Goal: Contribute content: Contribute content

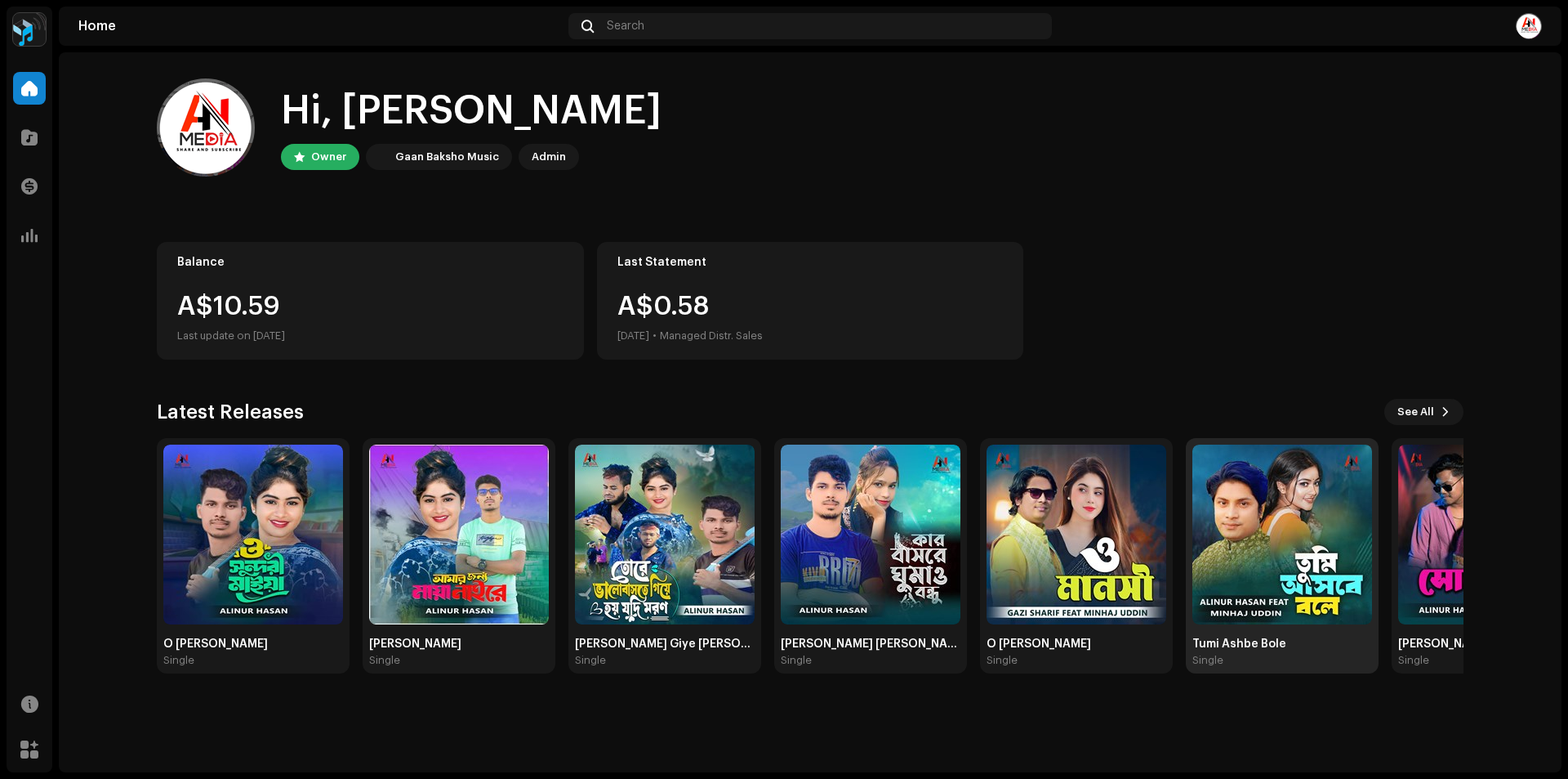
click at [1304, 608] on img at bounding box center [1282, 534] width 180 height 180
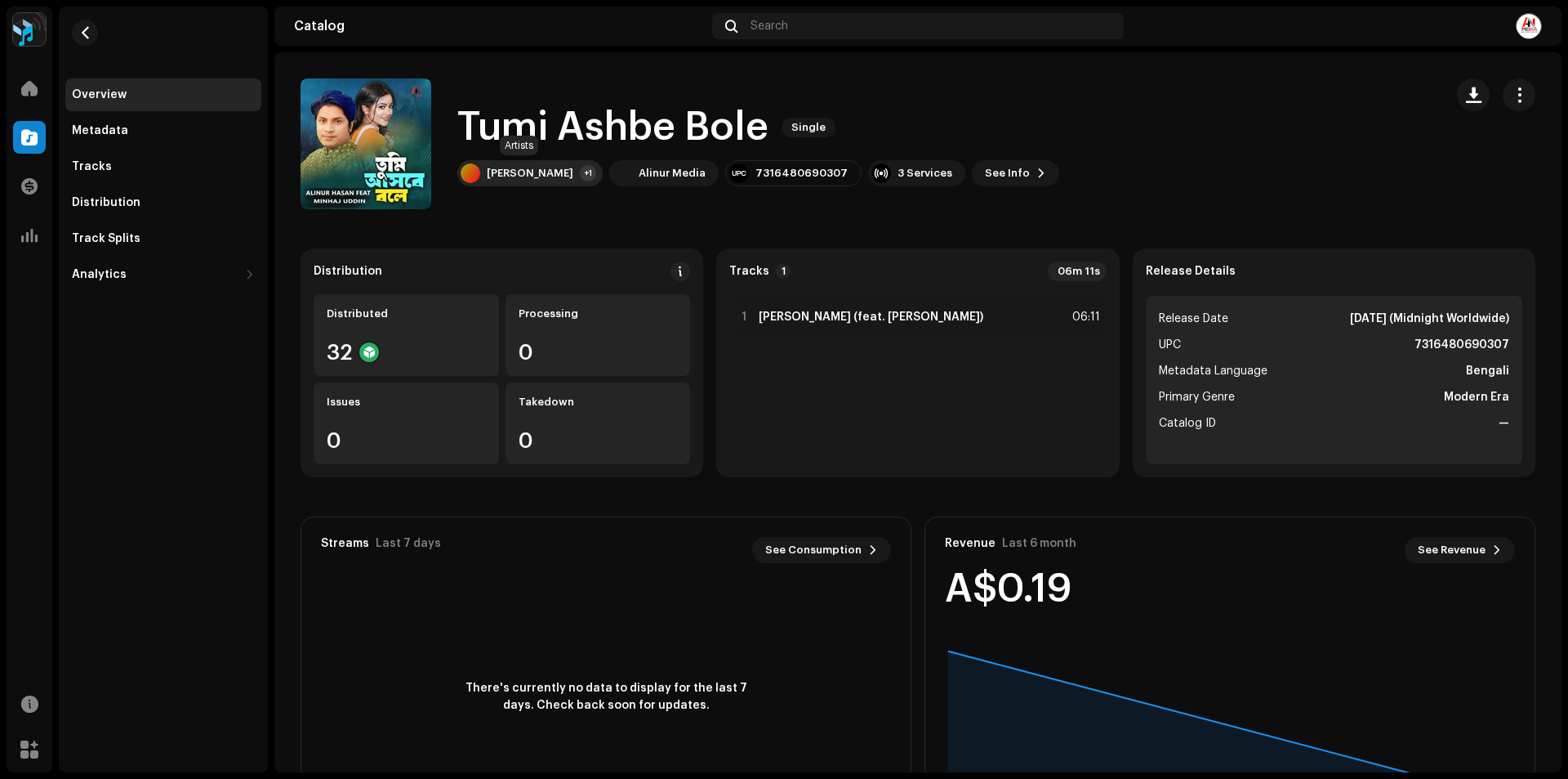
click at [545, 170] on div "[PERSON_NAME]" at bounding box center [530, 174] width 86 height 13
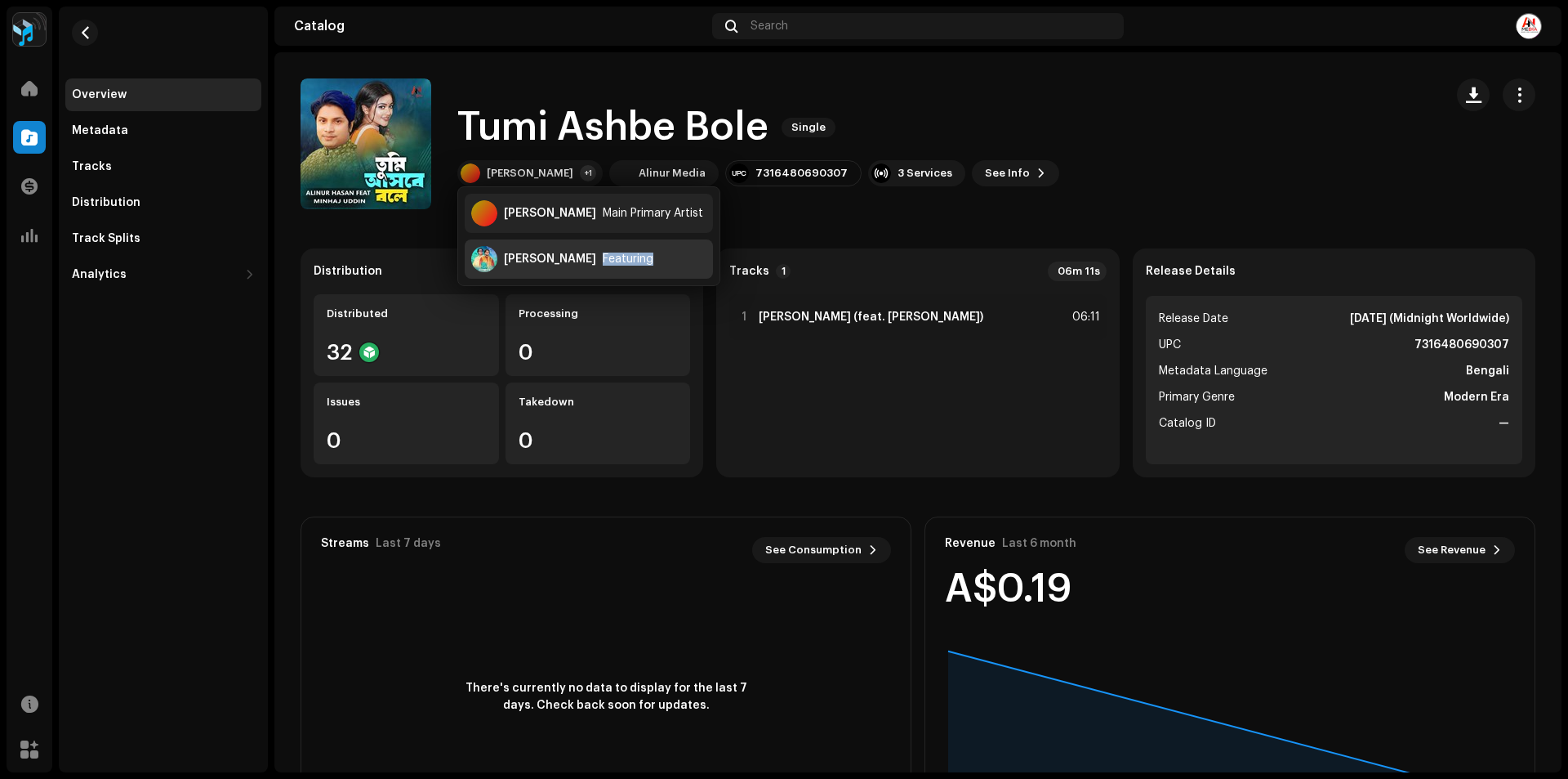
drag, startPoint x: 580, startPoint y: 262, endPoint x: 641, endPoint y: 257, distance: 61.2
click at [641, 257] on div "[PERSON_NAME] Featuring" at bounding box center [589, 259] width 248 height 39
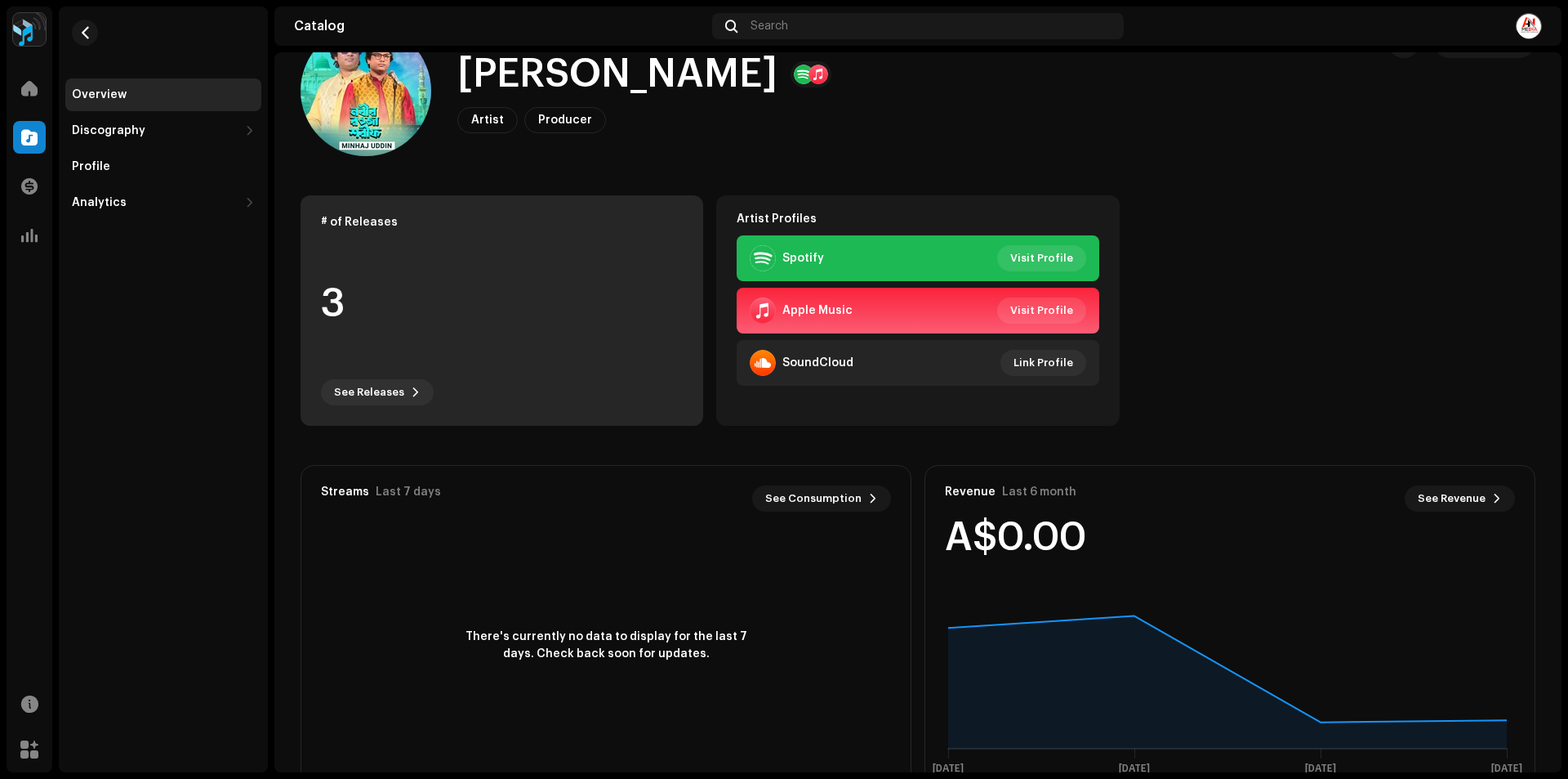
scroll to position [81, 0]
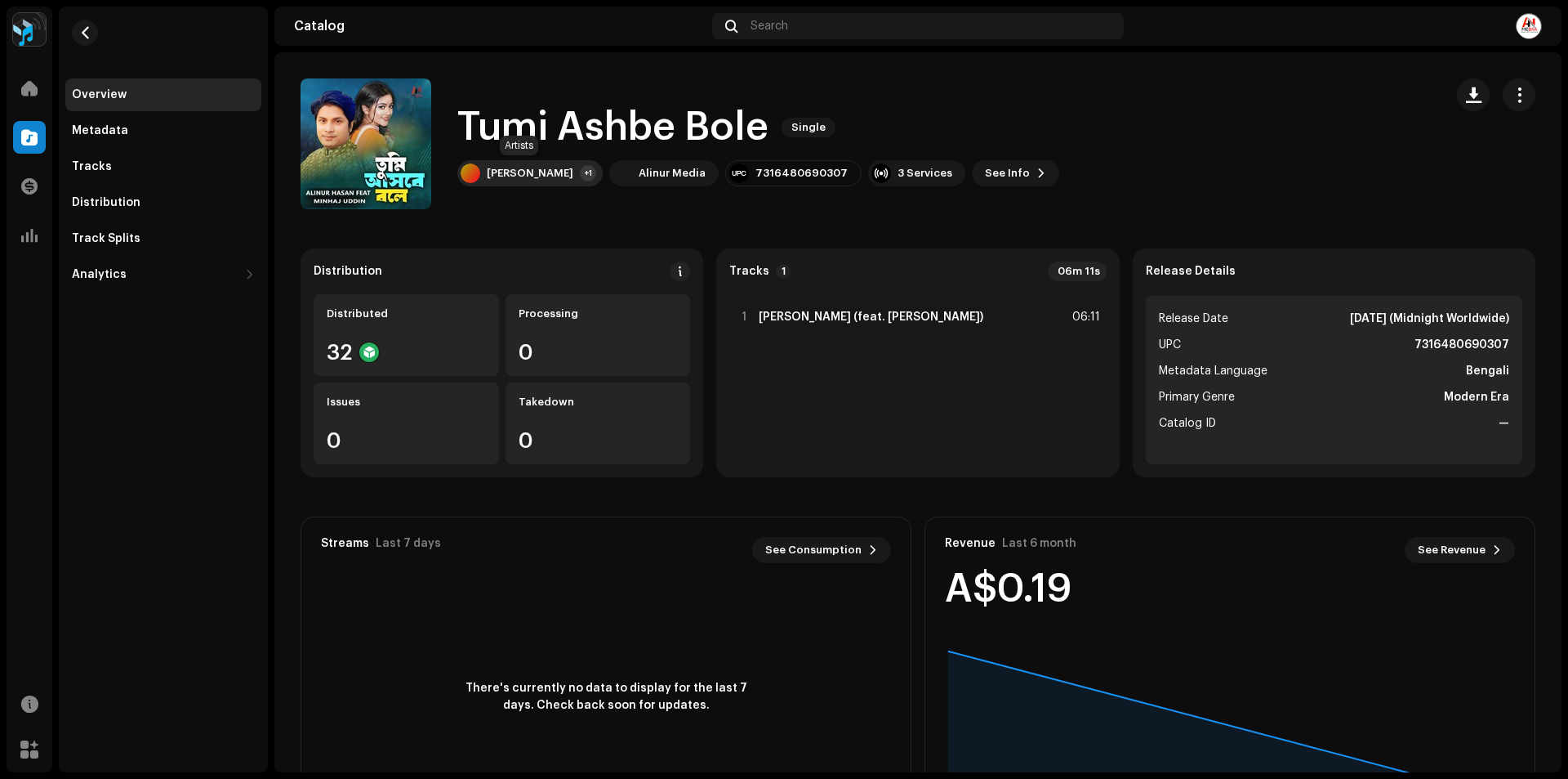
click at [516, 175] on div "[PERSON_NAME]" at bounding box center [530, 174] width 86 height 13
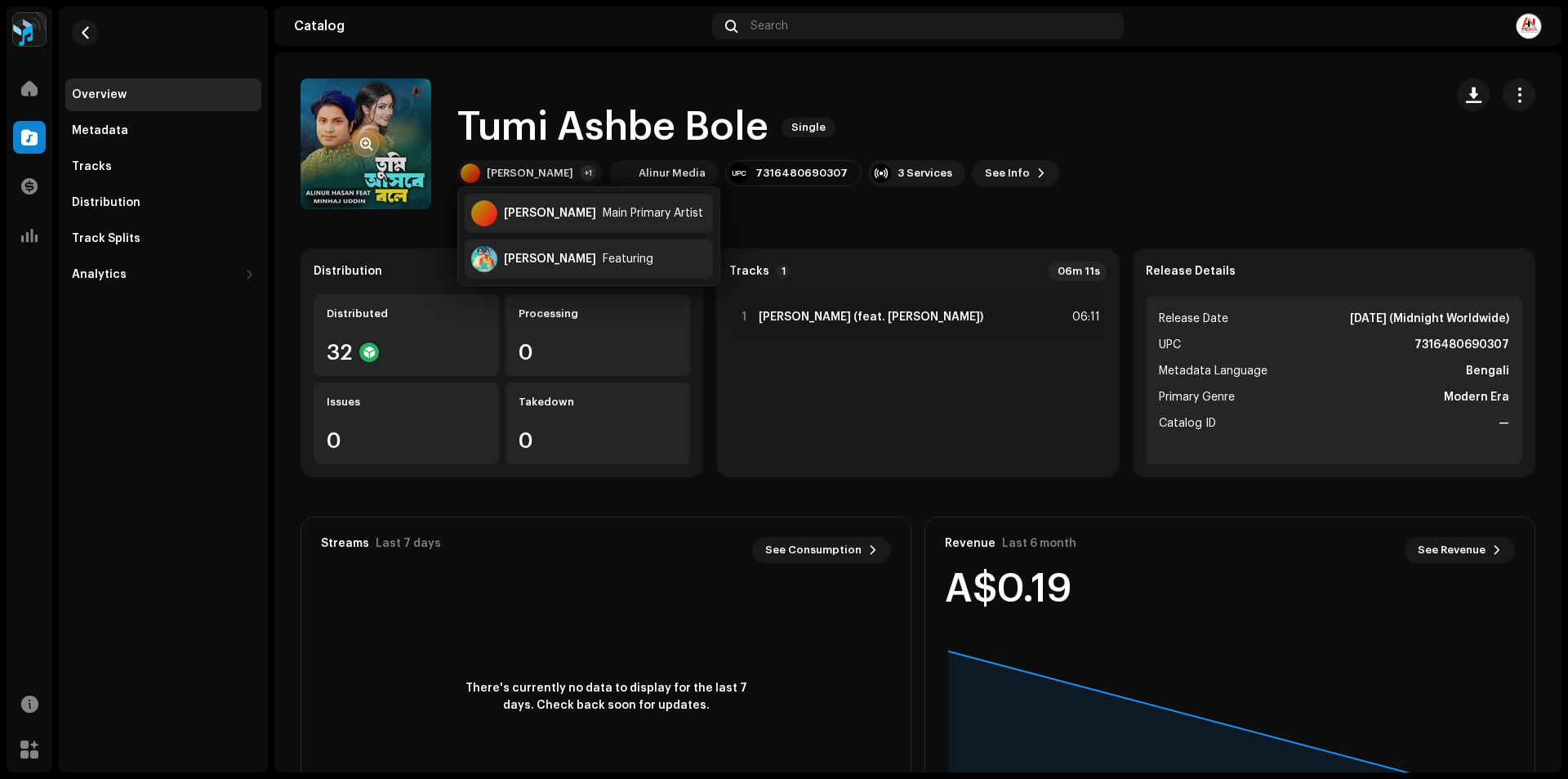
drag, startPoint x: 342, startPoint y: 181, endPoint x: 358, endPoint y: 141, distance: 43.1
click at [358, 141] on button "button" at bounding box center [366, 144] width 26 height 26
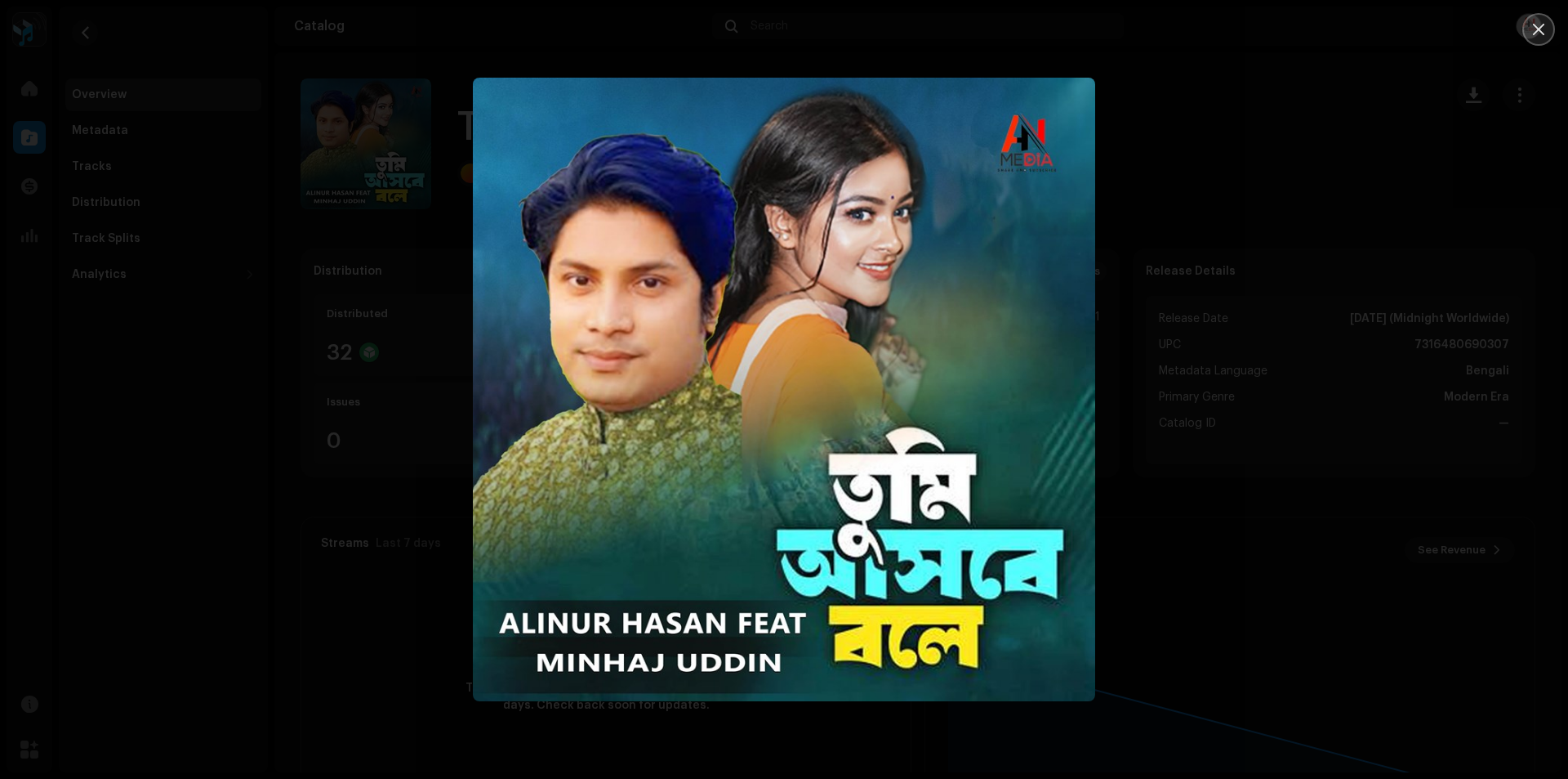
click at [1532, 30] on icon "Close" at bounding box center [1539, 30] width 15 height 15
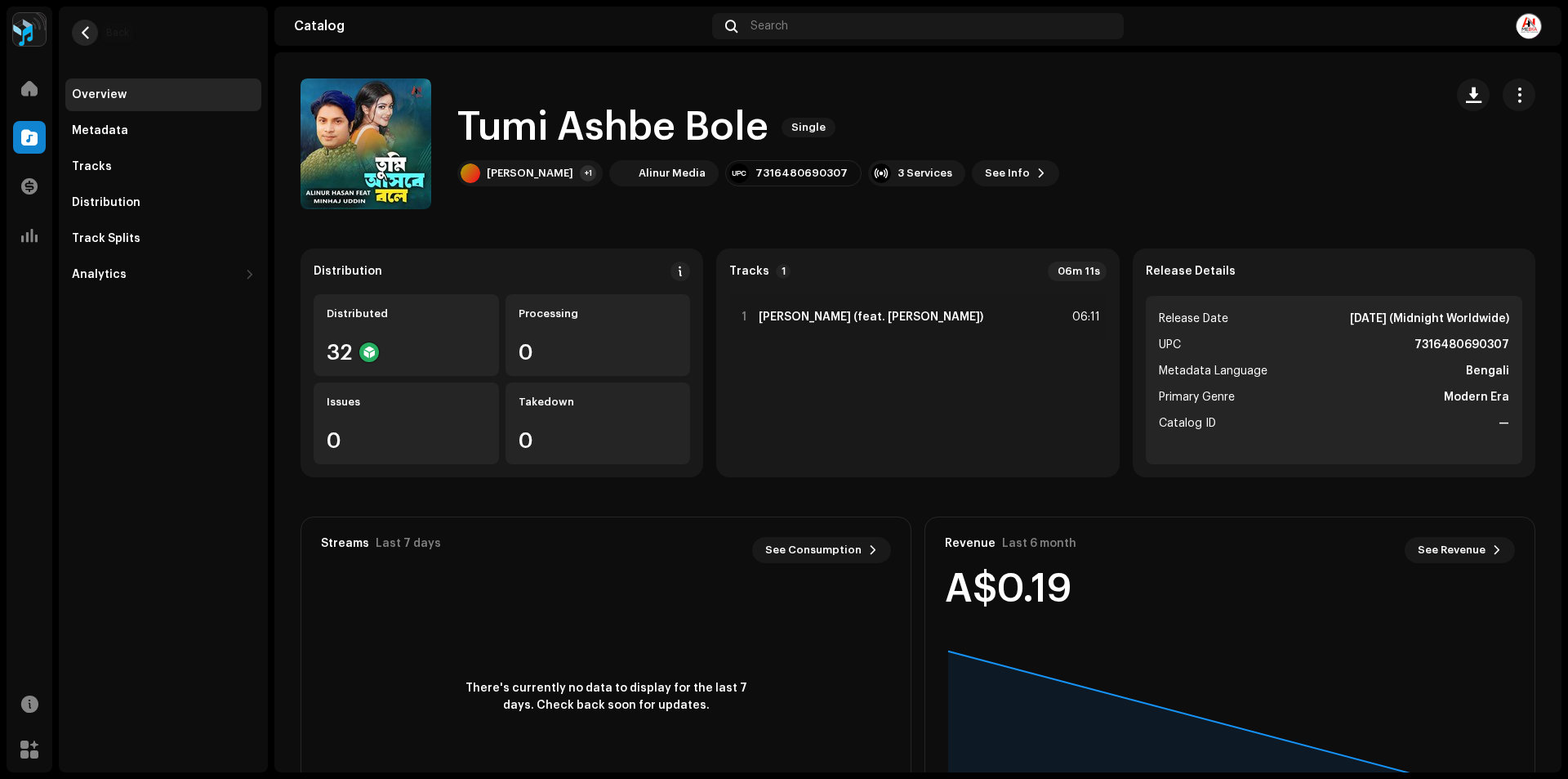
click at [81, 23] on button "button" at bounding box center [85, 33] width 26 height 26
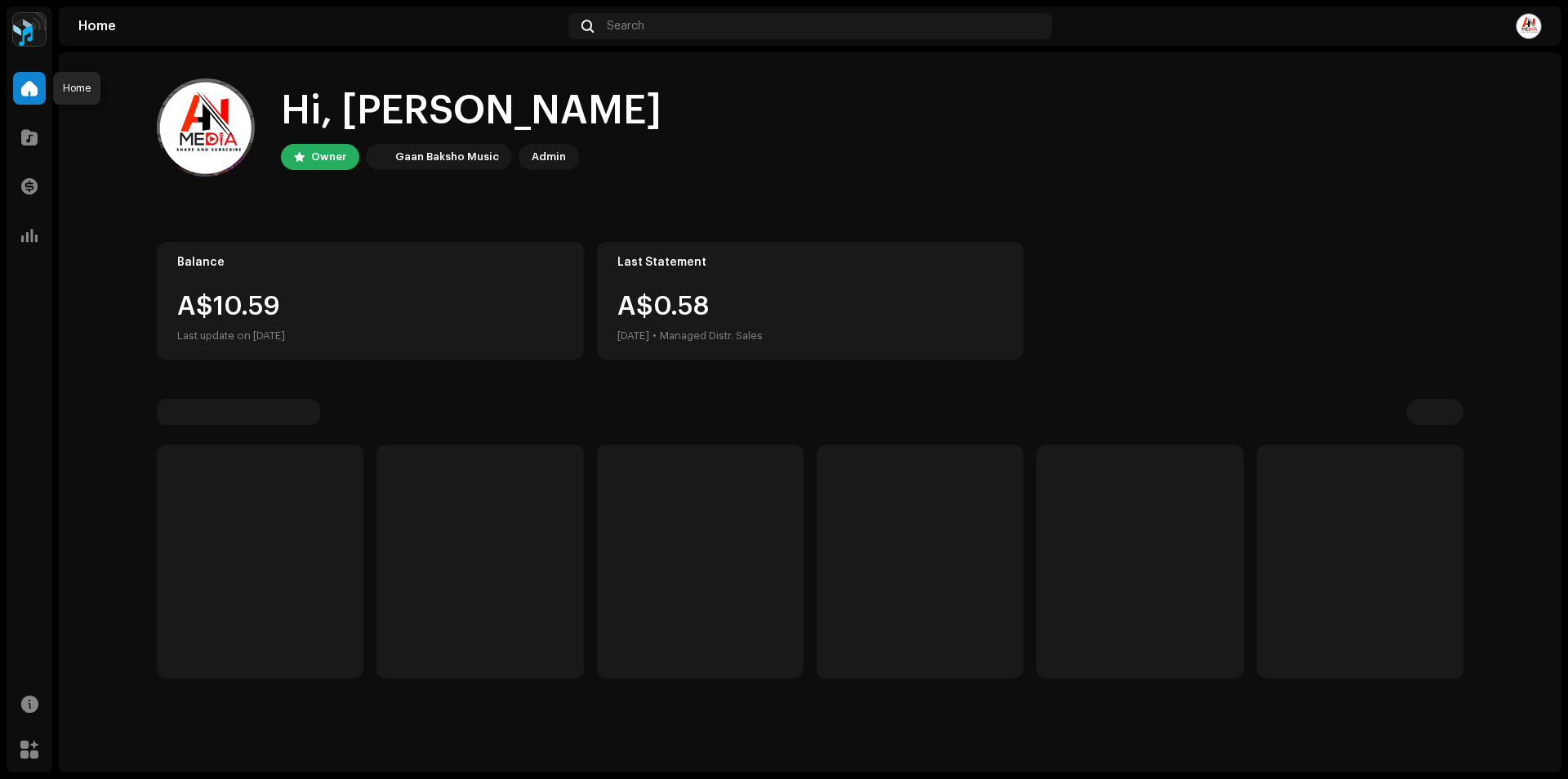
click at [27, 83] on span at bounding box center [30, 88] width 16 height 13
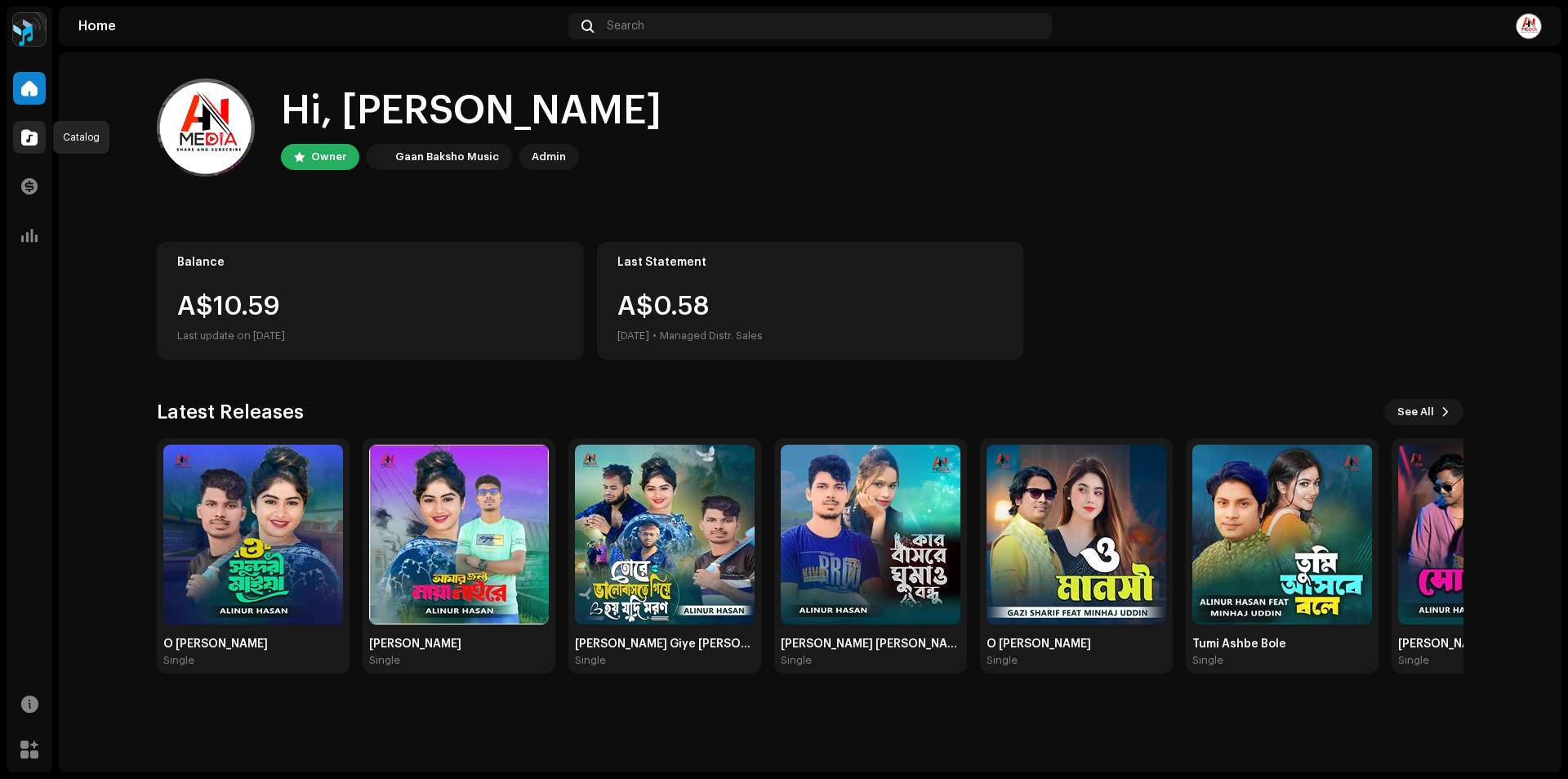
click at [42, 143] on div at bounding box center [30, 137] width 33 height 33
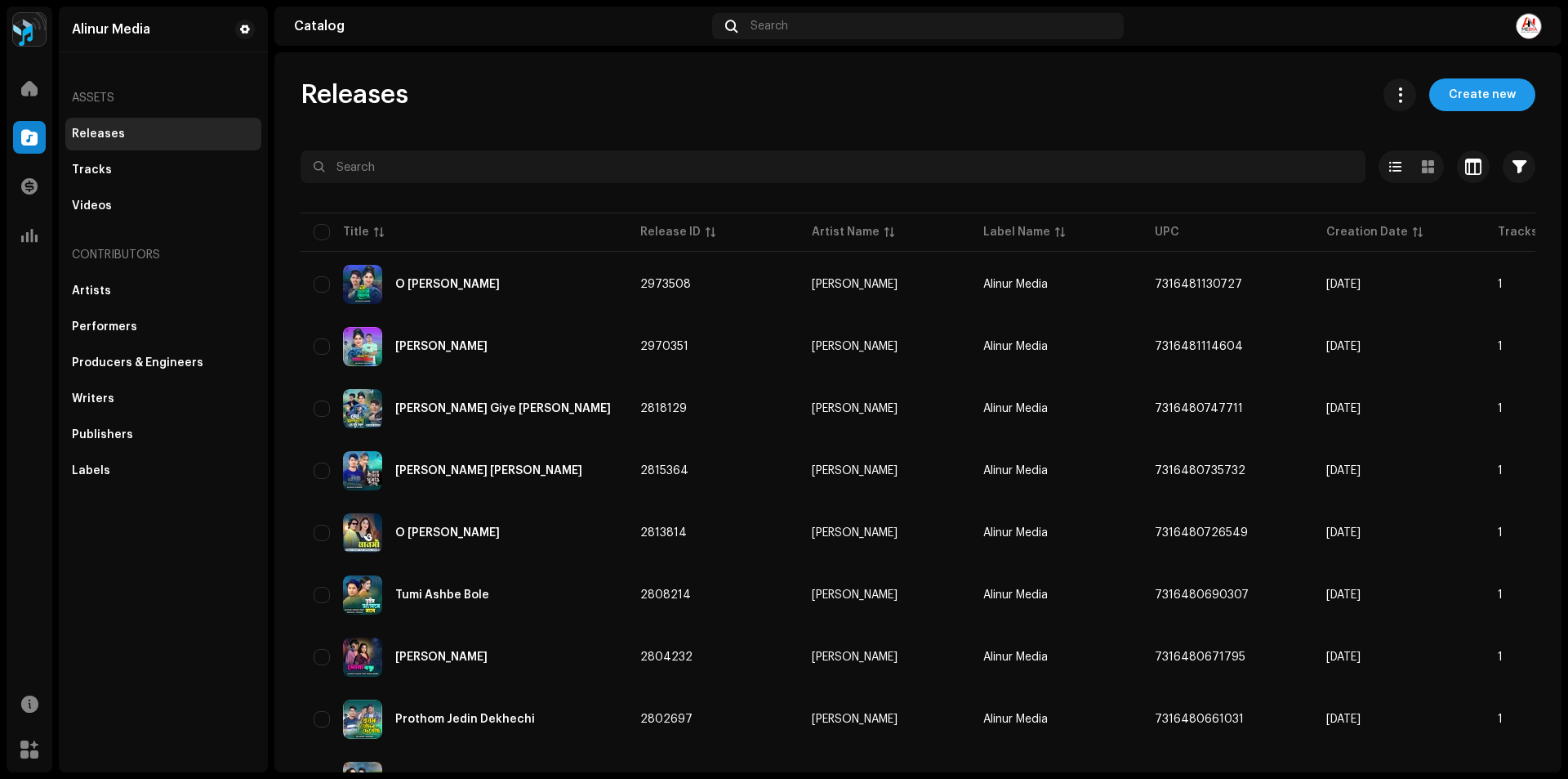
click at [1449, 101] on span "Create new" at bounding box center [1482, 95] width 67 height 33
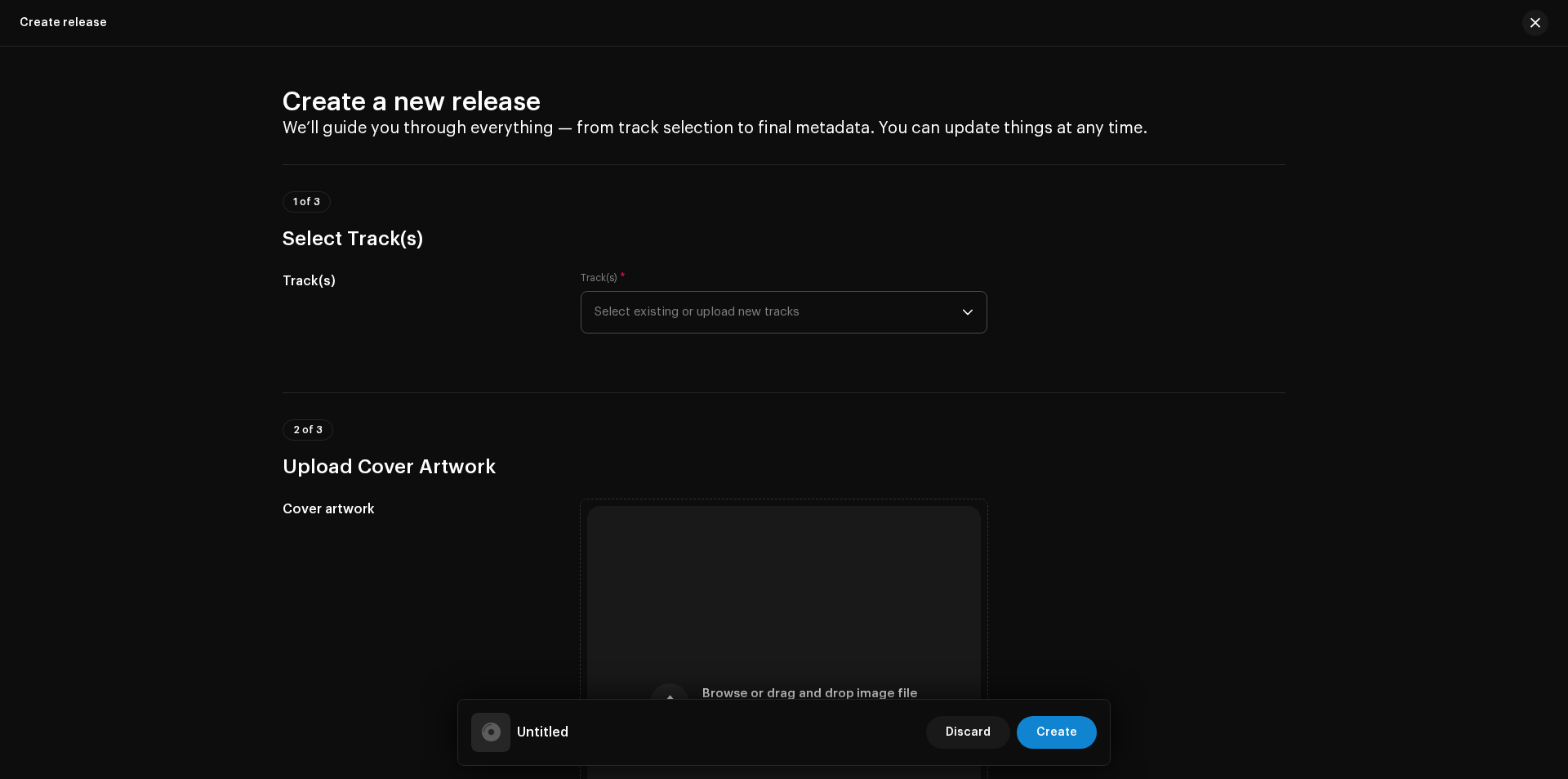
click at [689, 312] on span "Select existing or upload new tracks" at bounding box center [778, 313] width 368 height 41
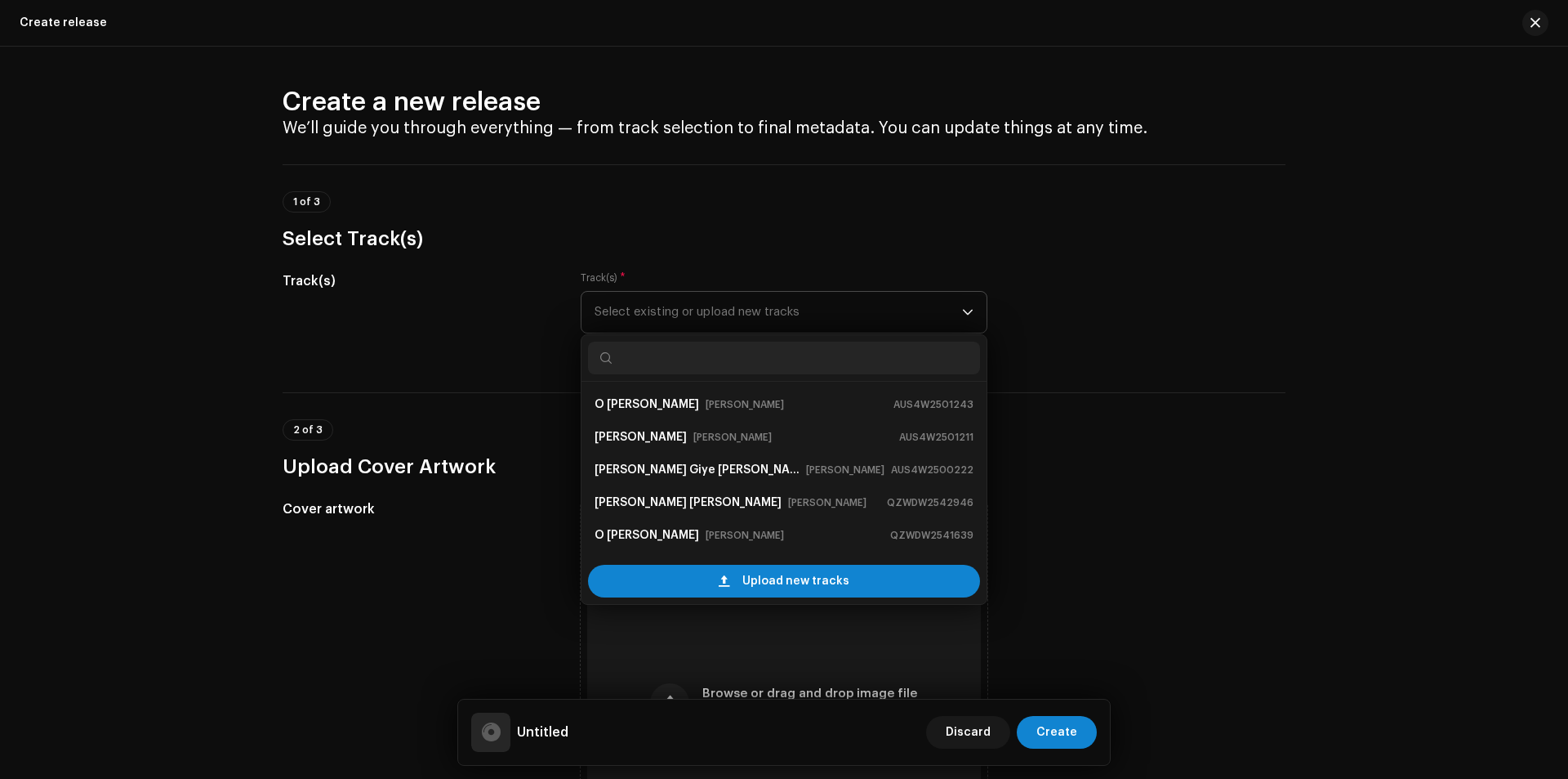
paste input "[PERSON_NAME]"
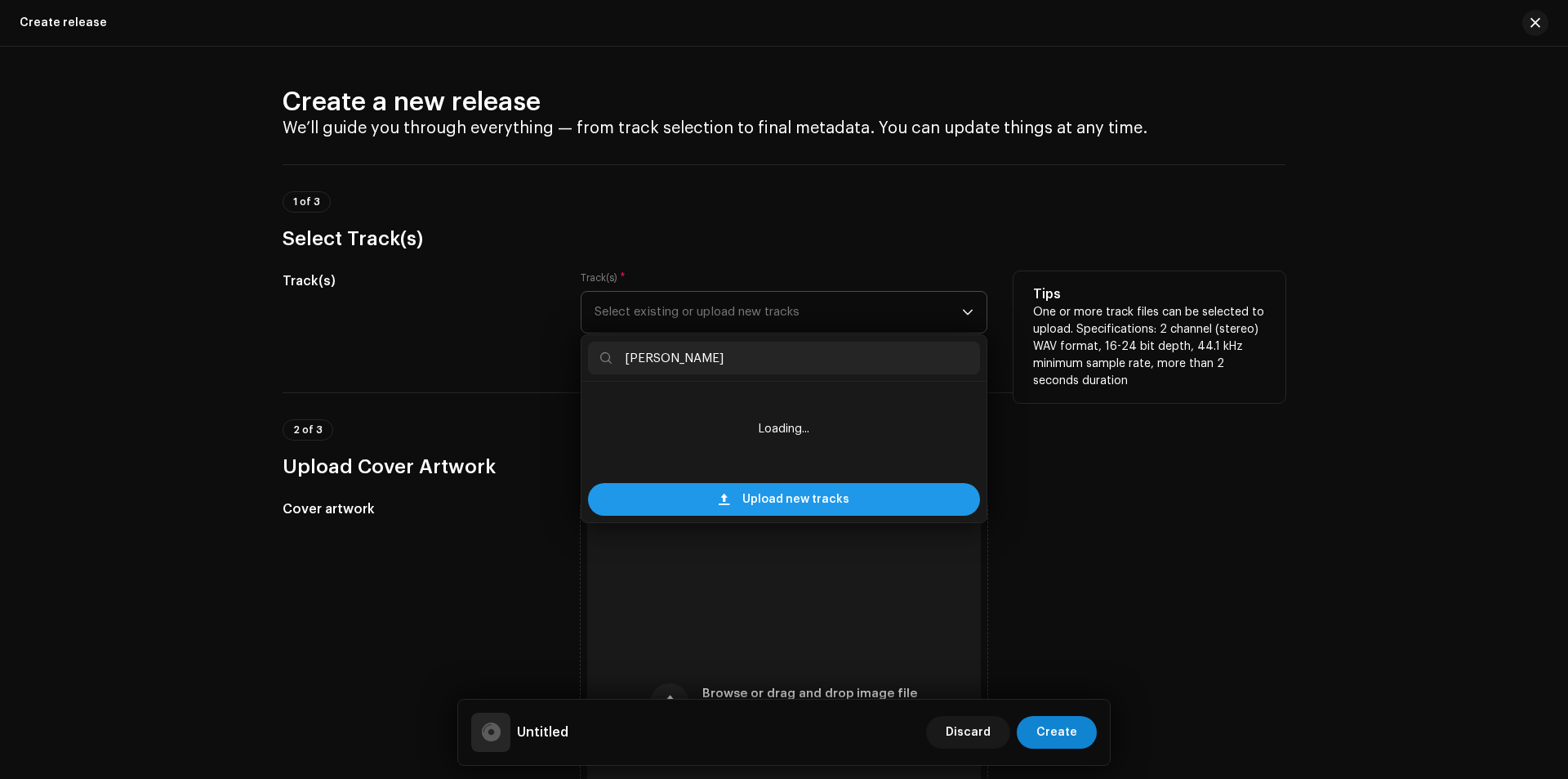
type input "[PERSON_NAME]"
click at [737, 498] on div "Upload new tracks" at bounding box center [784, 499] width 392 height 33
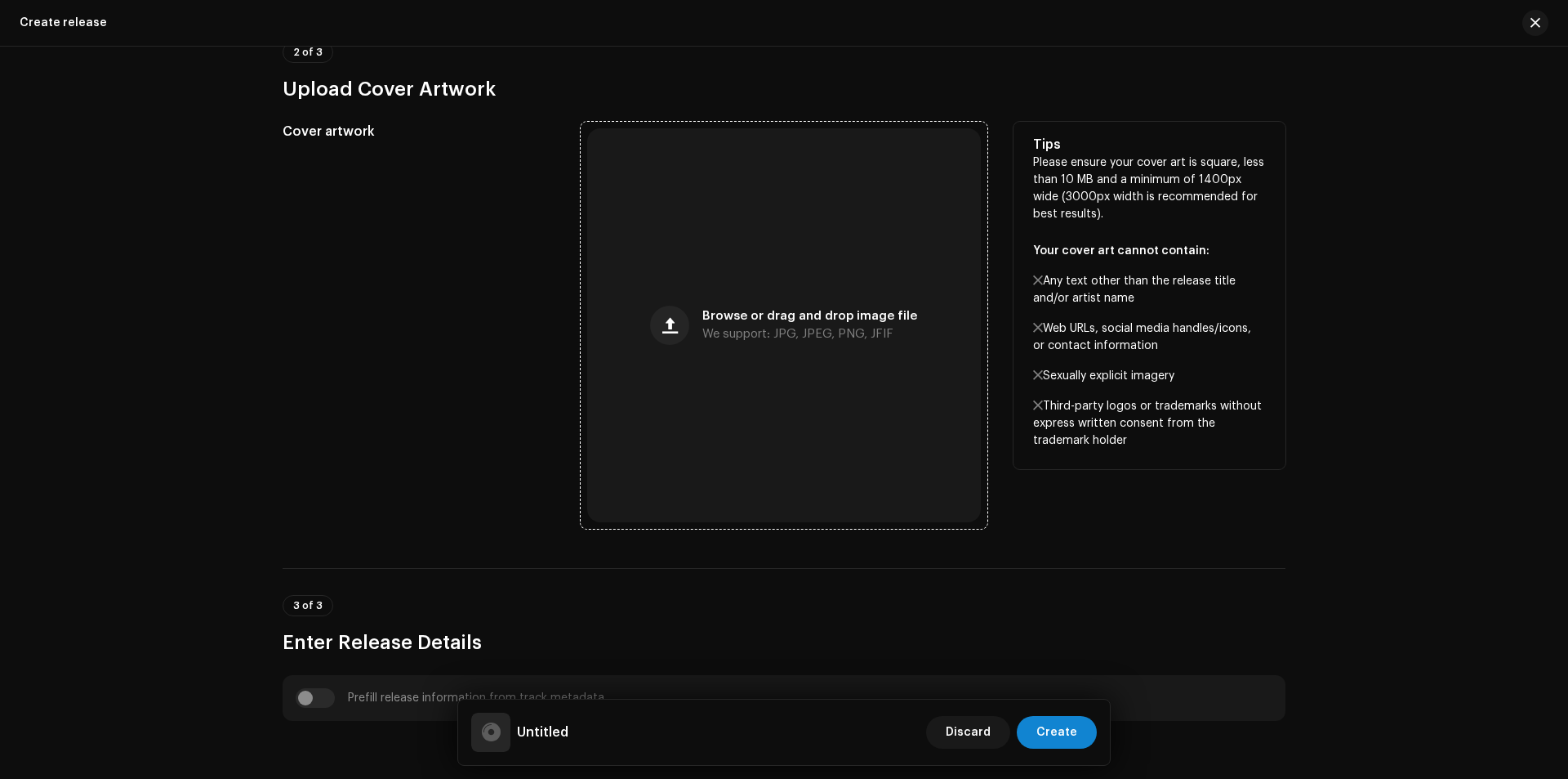
scroll to position [572, 0]
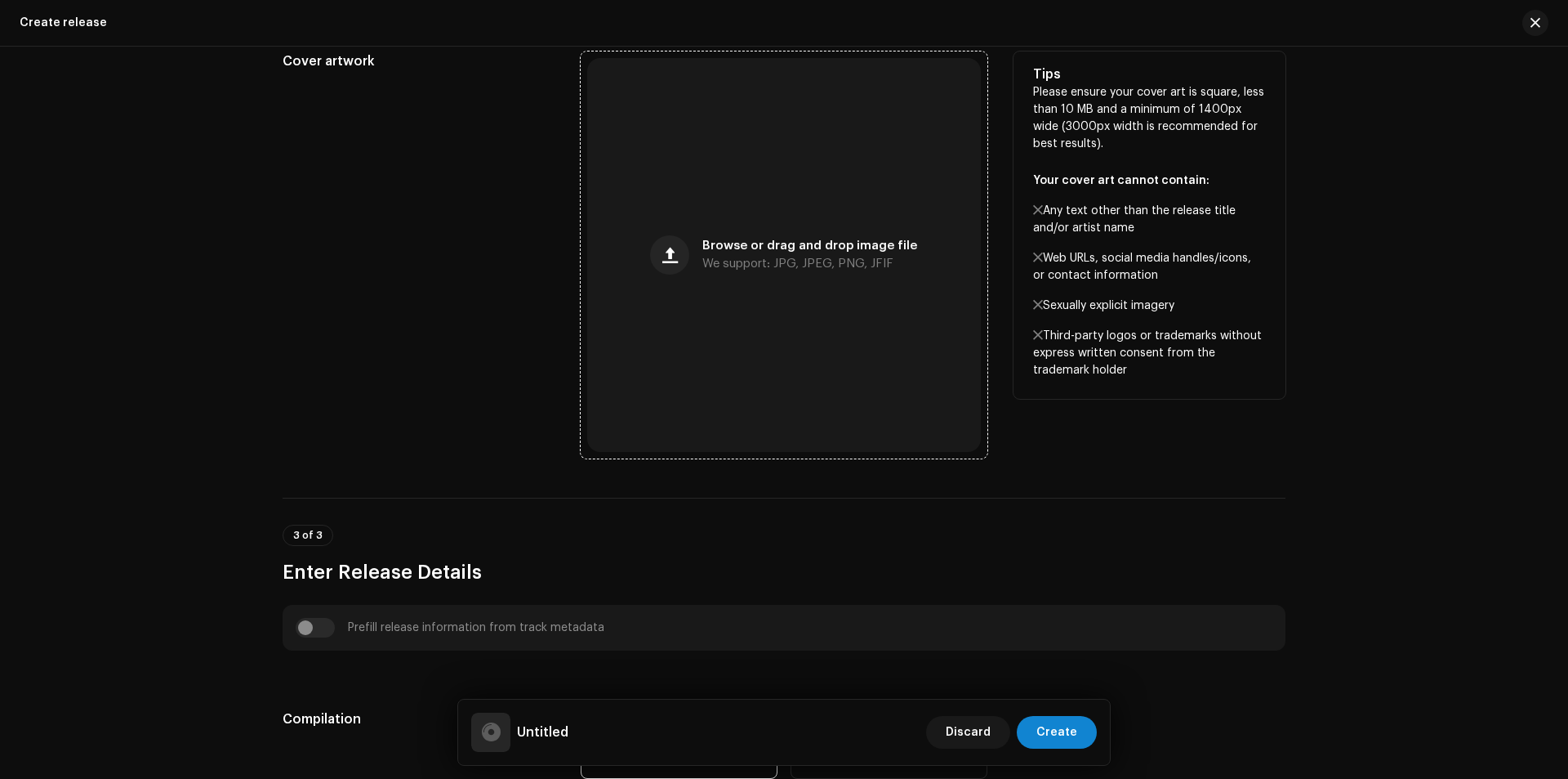
click at [652, 236] on div "Browse or drag and drop image file We support: JPG, JPEG, PNG, JFIF" at bounding box center [784, 255] width 394 height 394
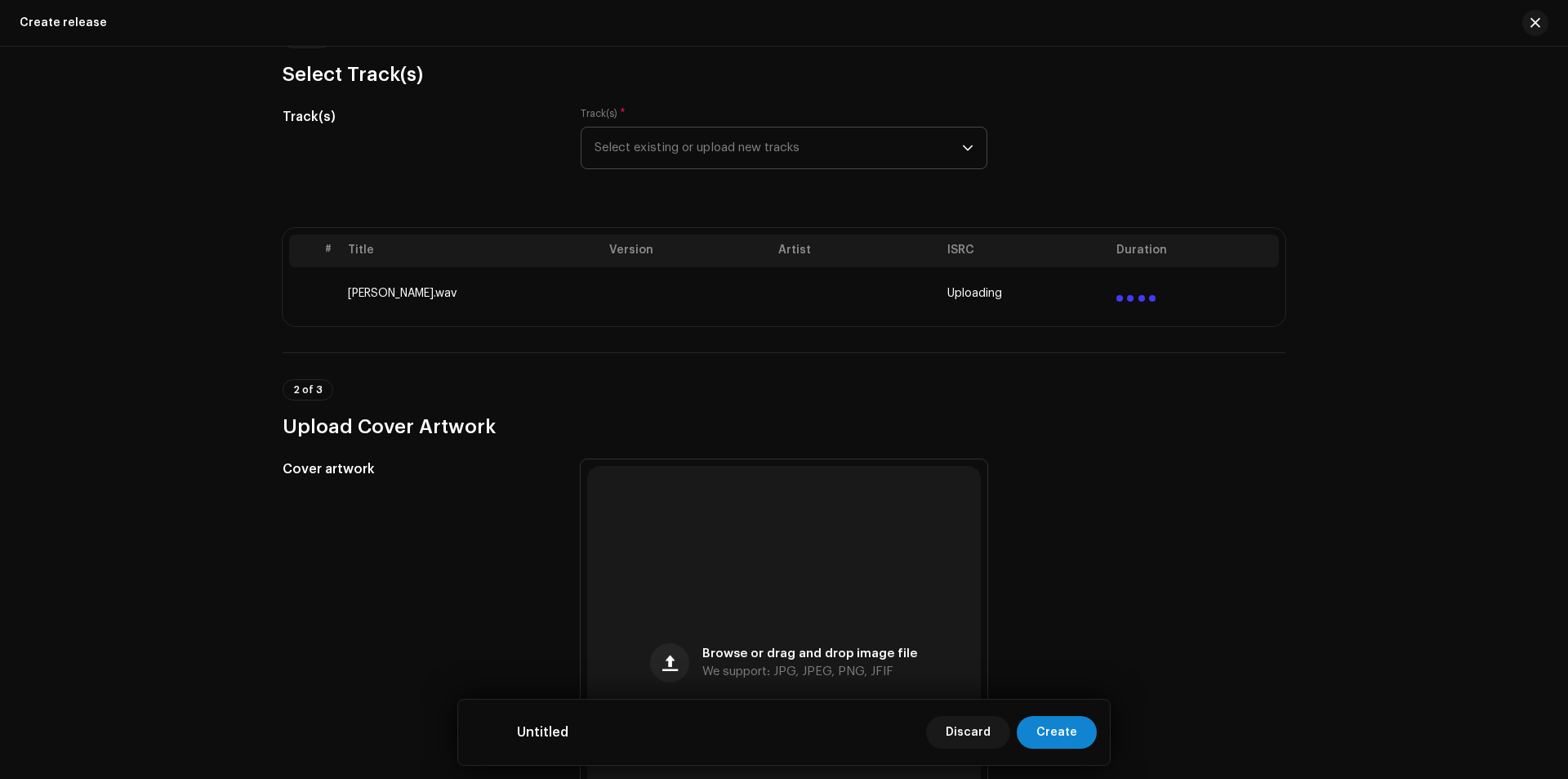
scroll to position [0, 0]
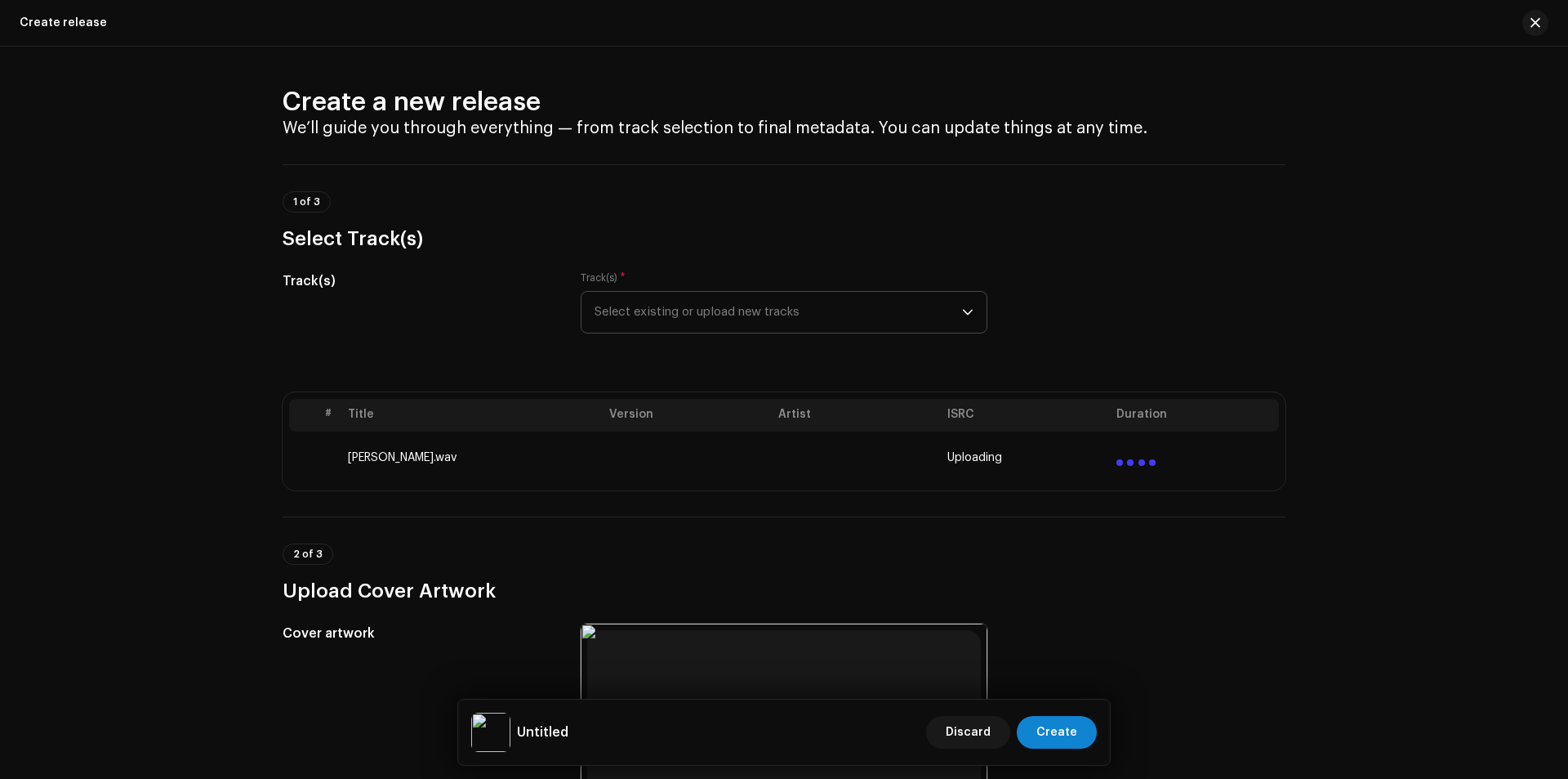
click at [683, 316] on span "Select existing or upload new tracks" at bounding box center [778, 313] width 368 height 41
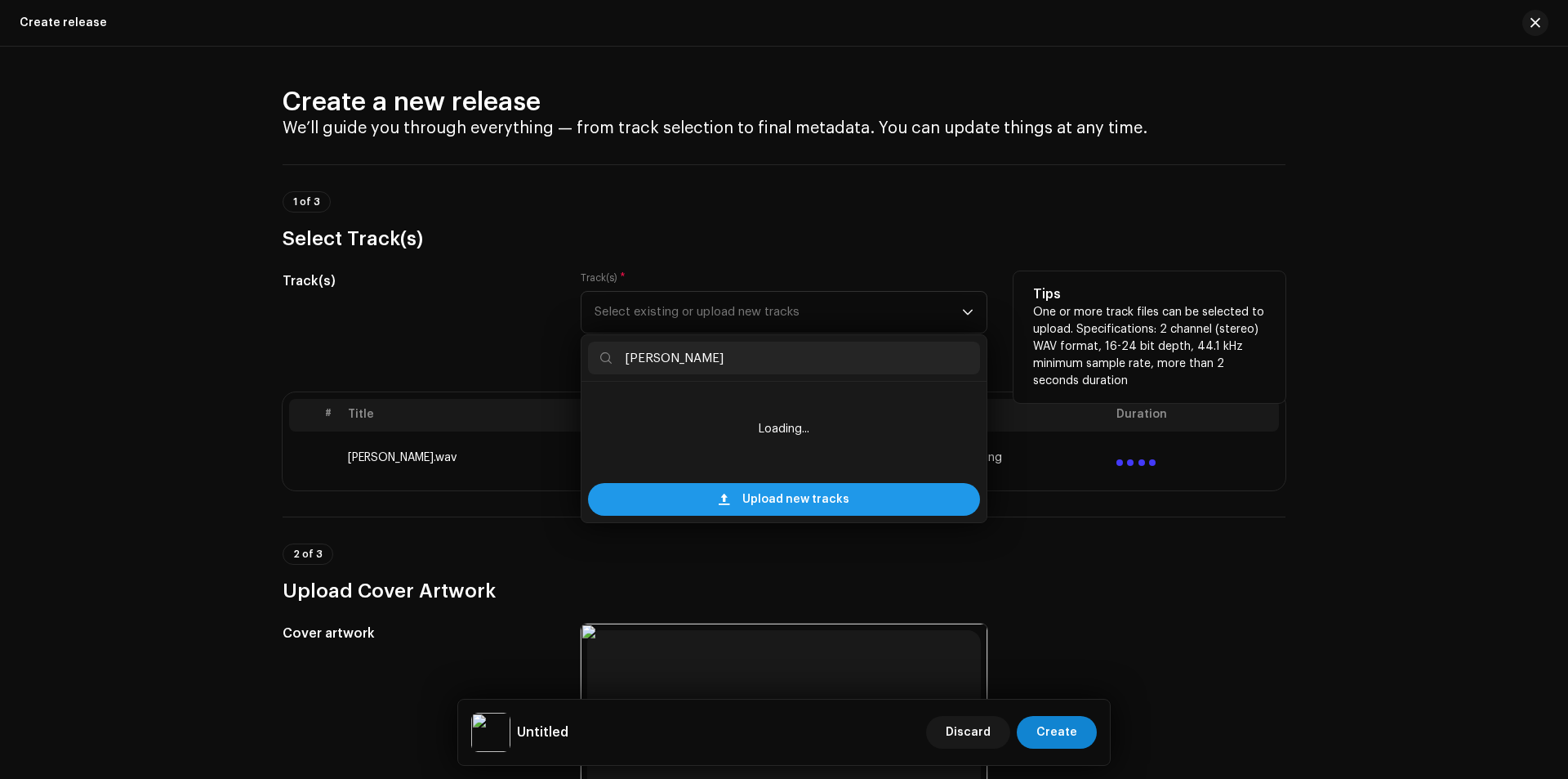
type input "[PERSON_NAME]"
click at [790, 492] on span "Upload new tracks" at bounding box center [796, 499] width 107 height 33
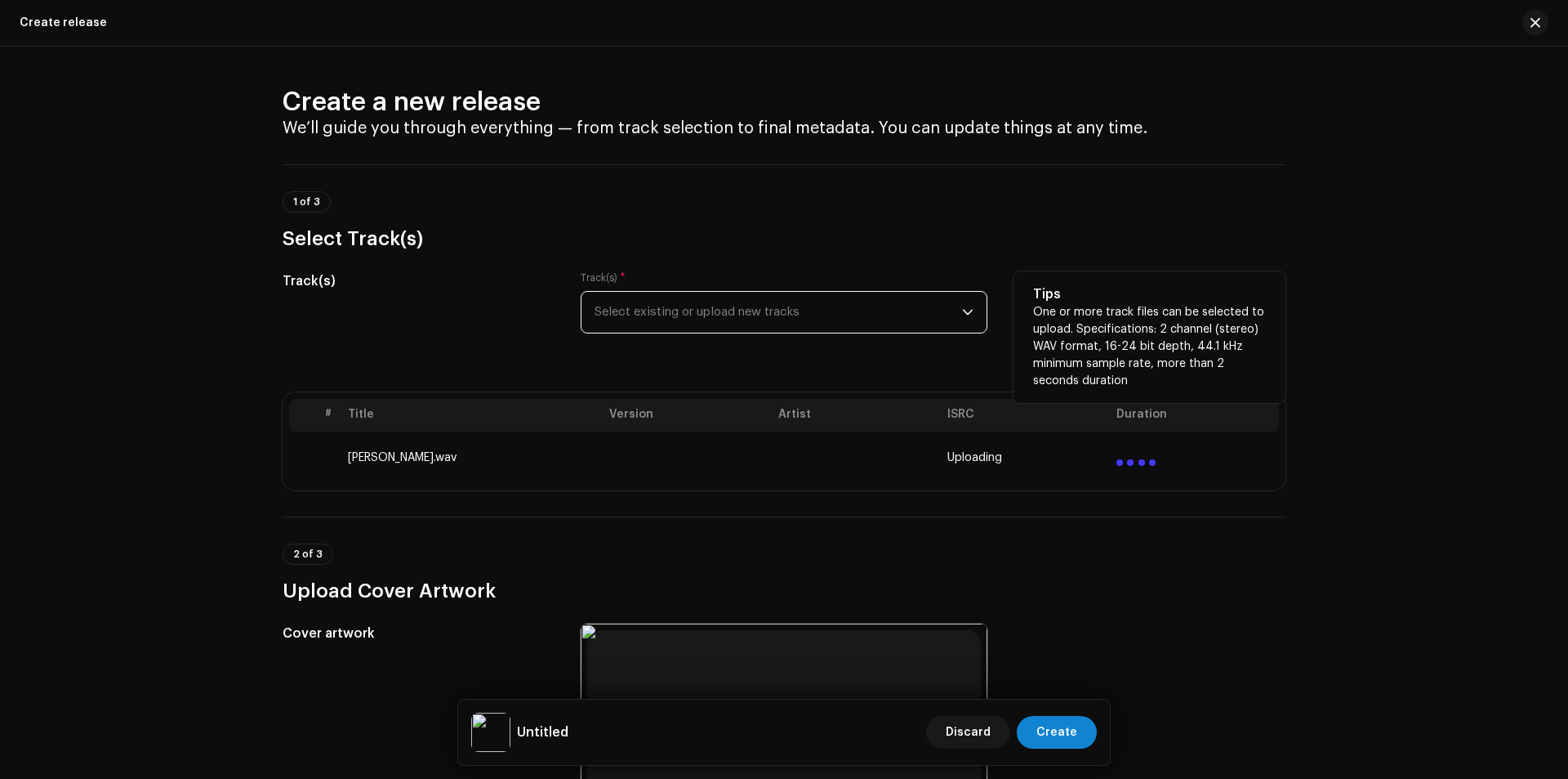
click at [451, 458] on td "[PERSON_NAME].wav" at bounding box center [472, 458] width 261 height 53
click at [836, 313] on span "Select existing or upload new tracks" at bounding box center [778, 313] width 368 height 41
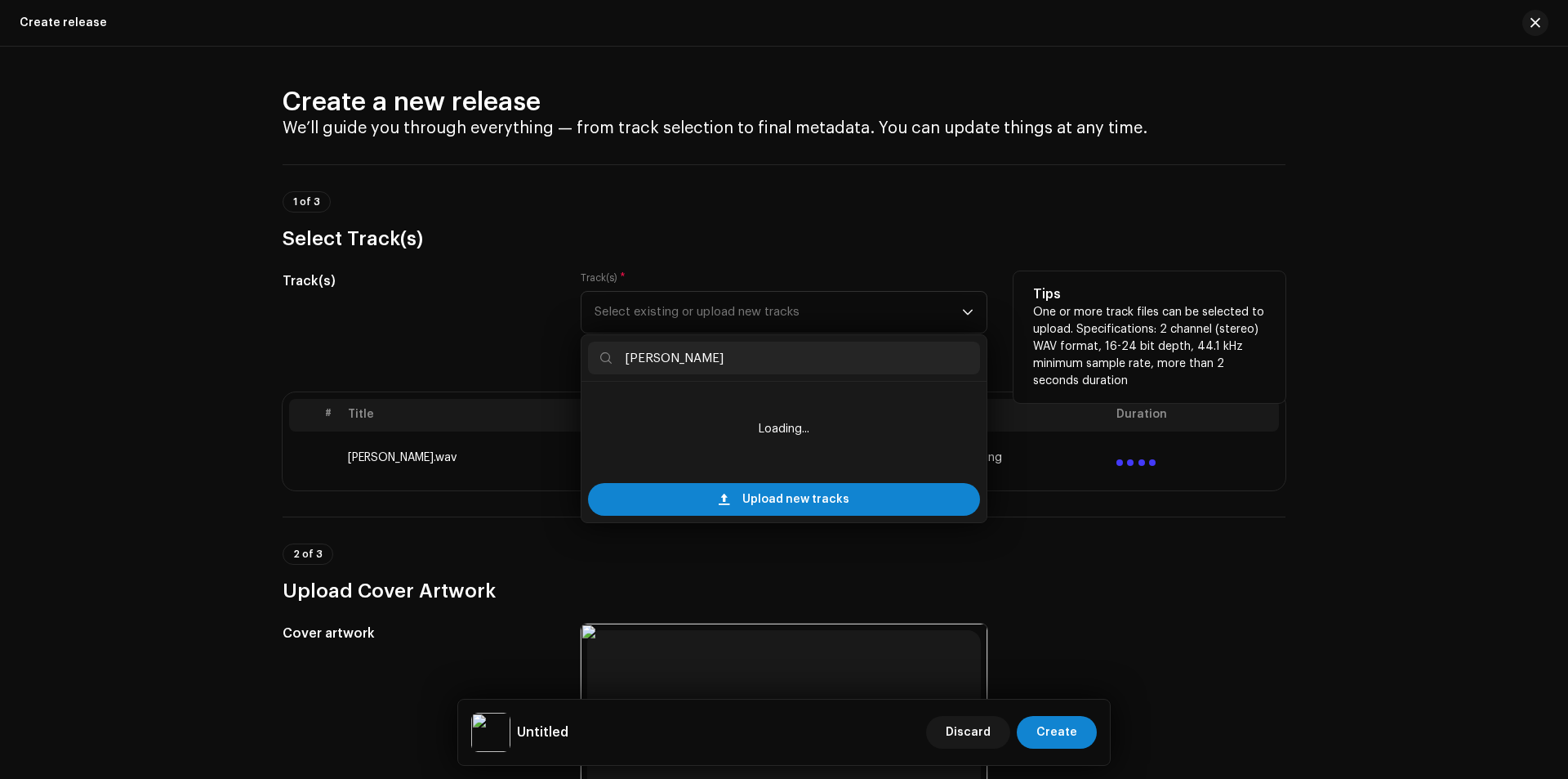
type input "[PERSON_NAME]"
click at [1224, 472] on td at bounding box center [1195, 458] width 169 height 53
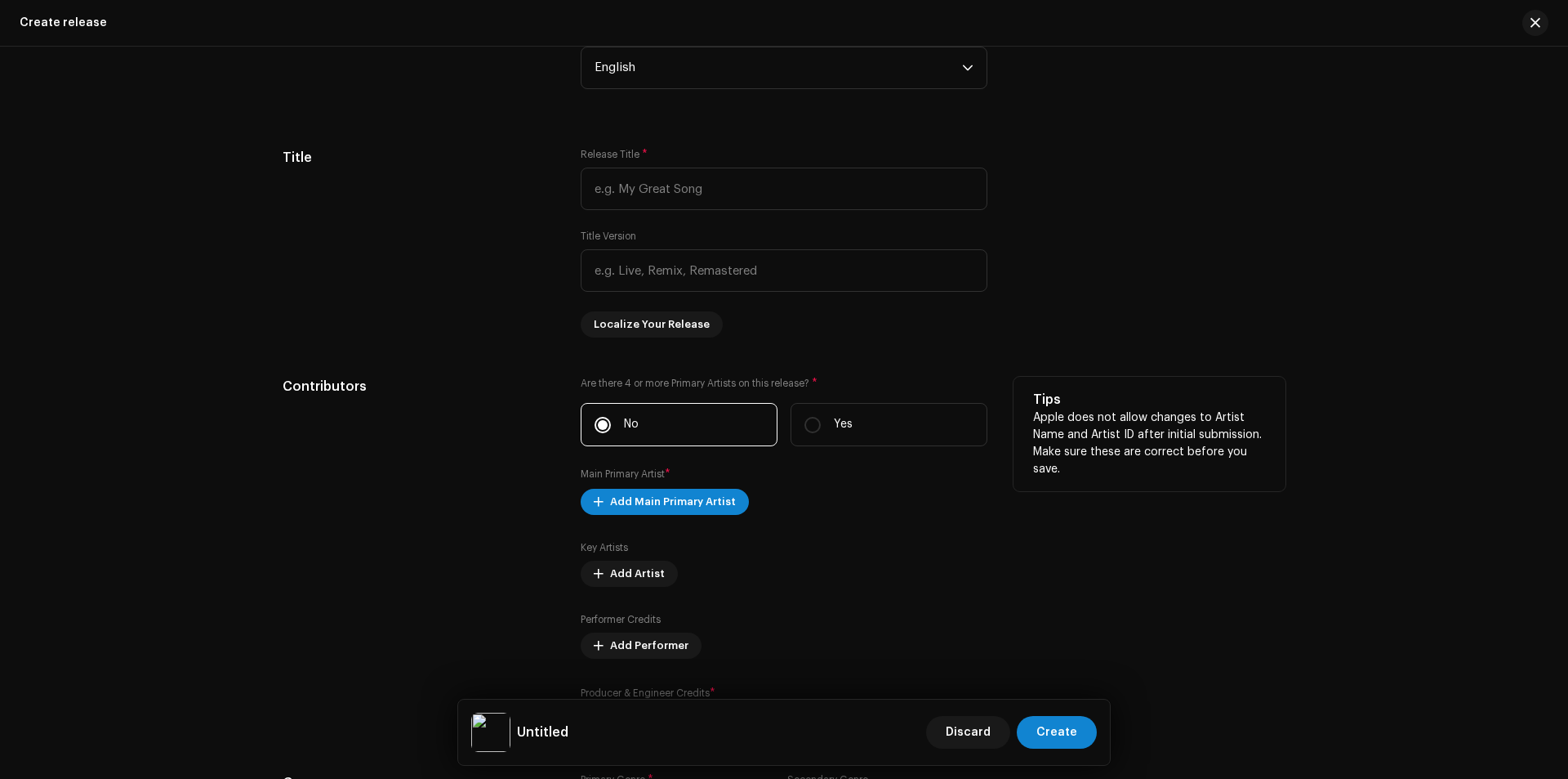
scroll to position [1389, 0]
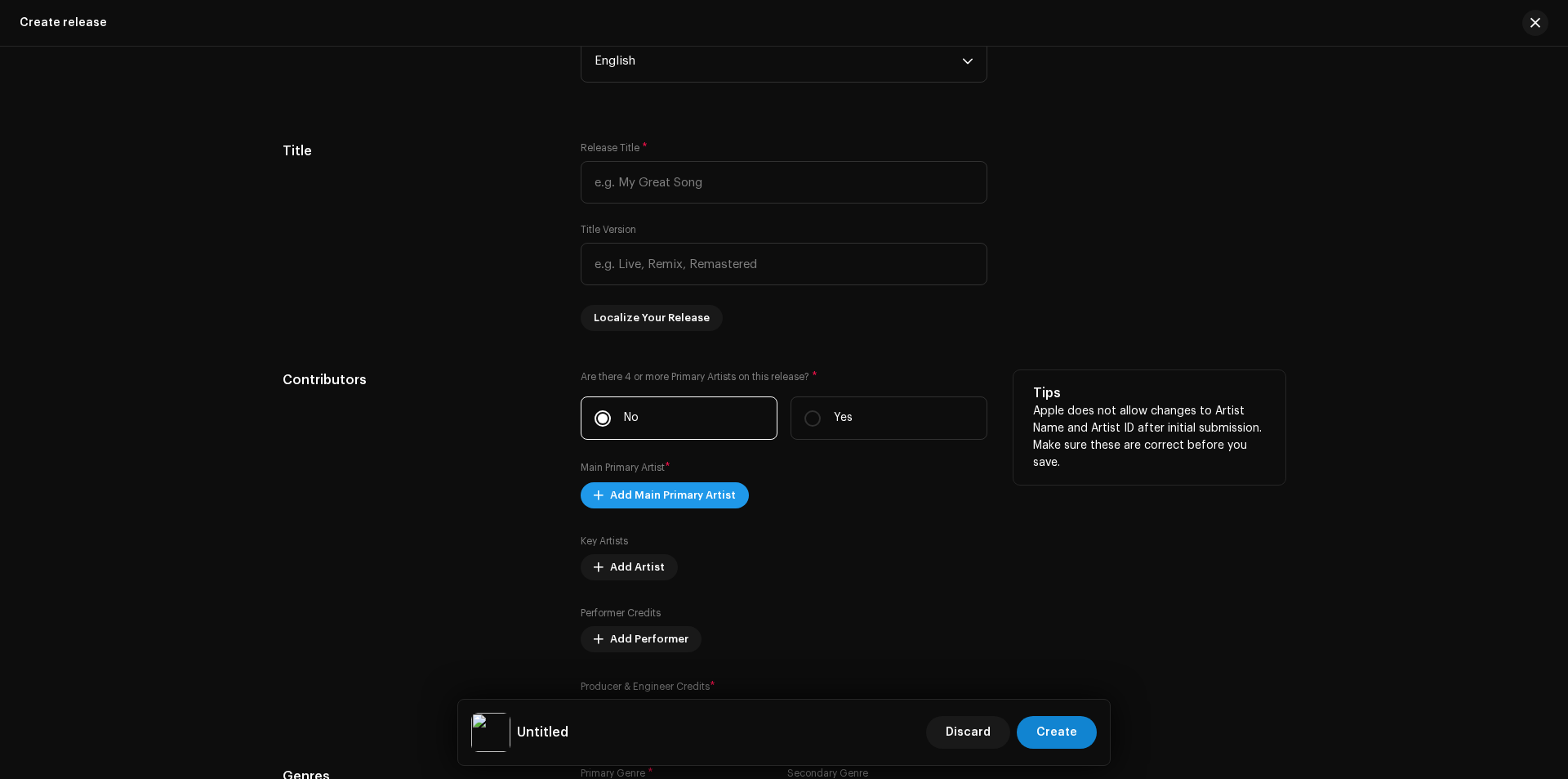
click at [681, 494] on span "Add Main Primary Artist" at bounding box center [673, 495] width 126 height 33
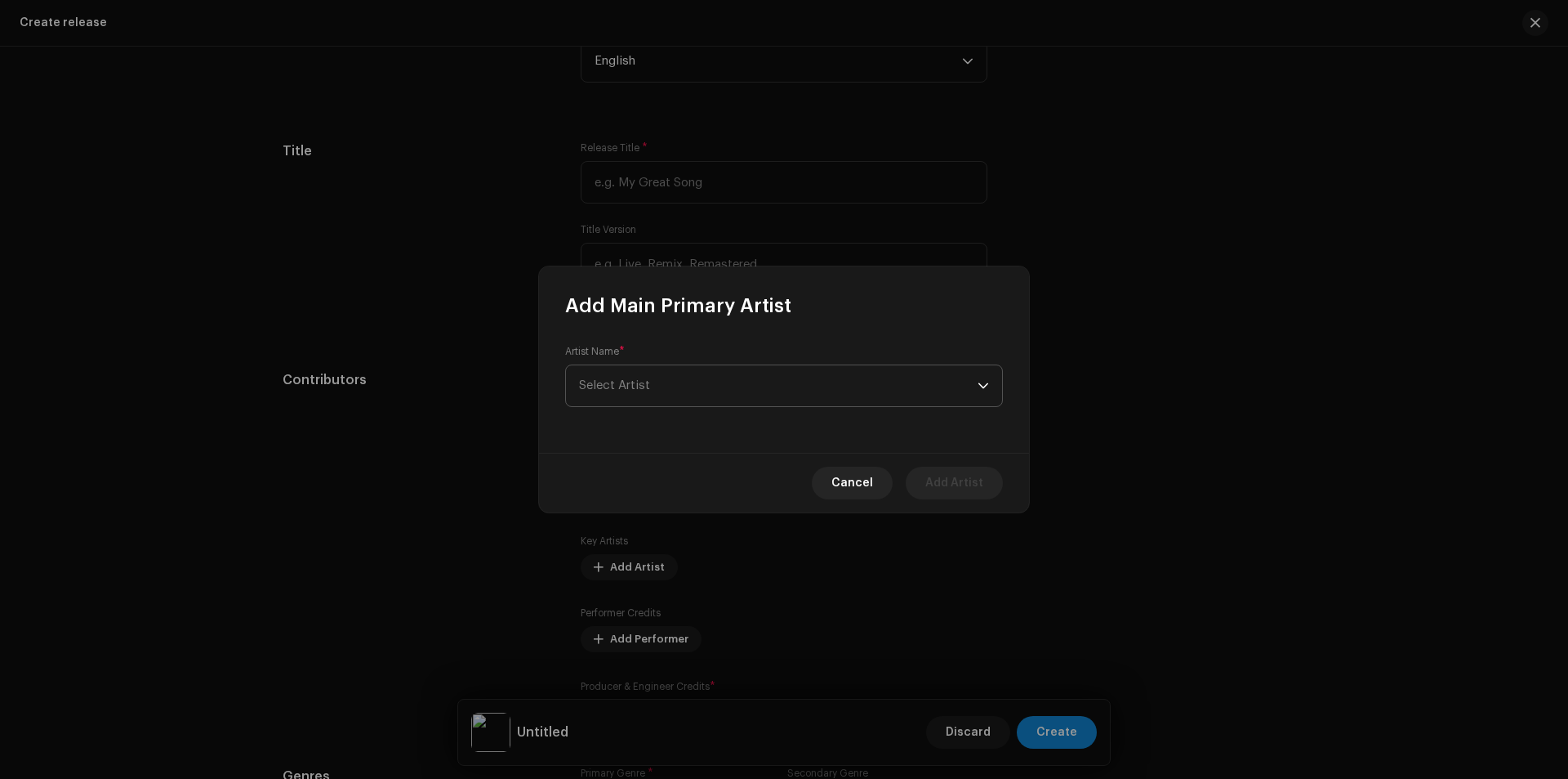
click at [627, 385] on span "Select Artist" at bounding box center [614, 385] width 71 height 12
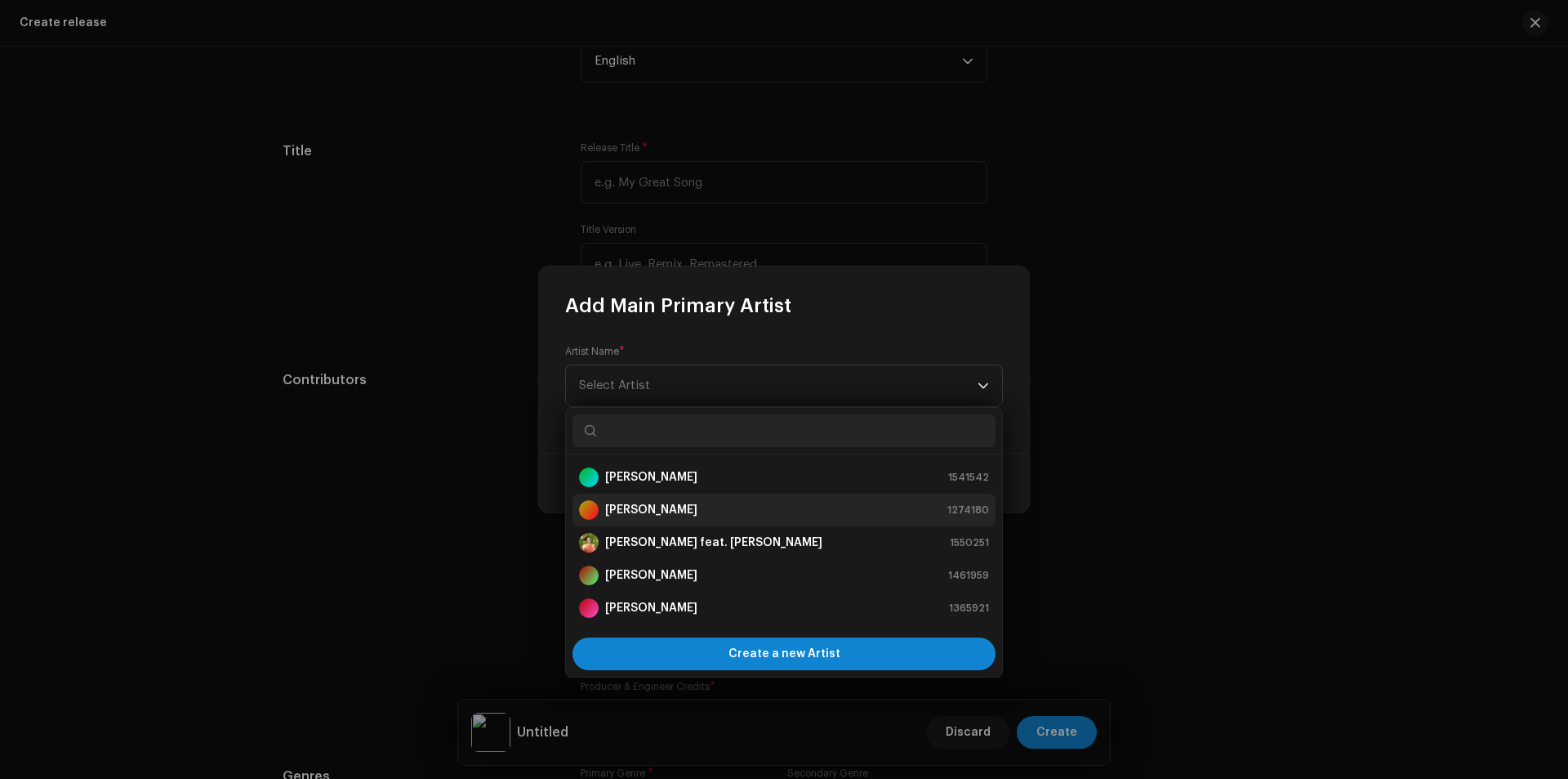
click at [655, 501] on div "[PERSON_NAME]" at bounding box center [638, 510] width 118 height 20
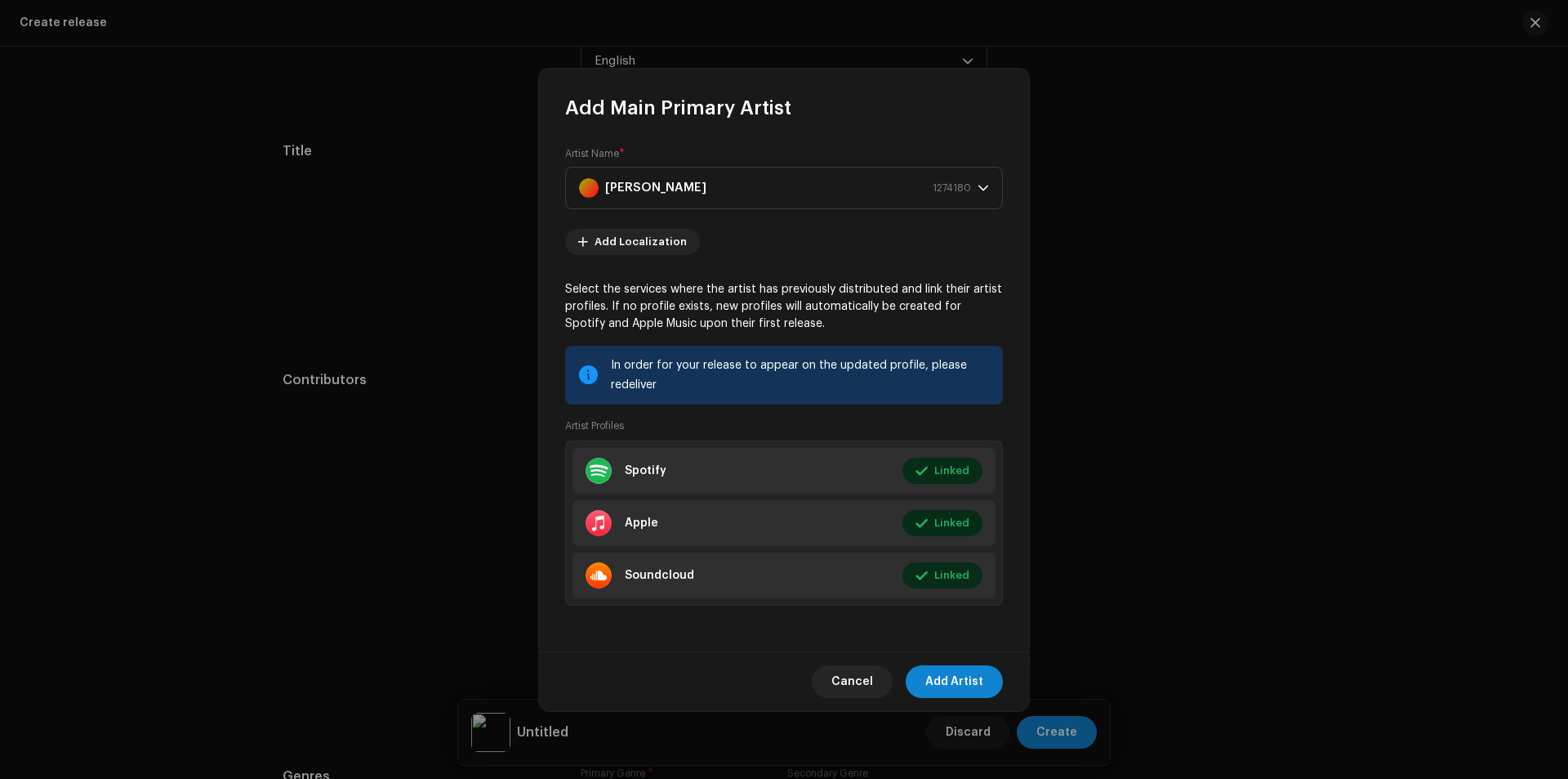
click at [869, 663] on div "Cancel Add Artist" at bounding box center [784, 681] width 490 height 60
click at [868, 675] on span "Cancel" at bounding box center [852, 682] width 42 height 33
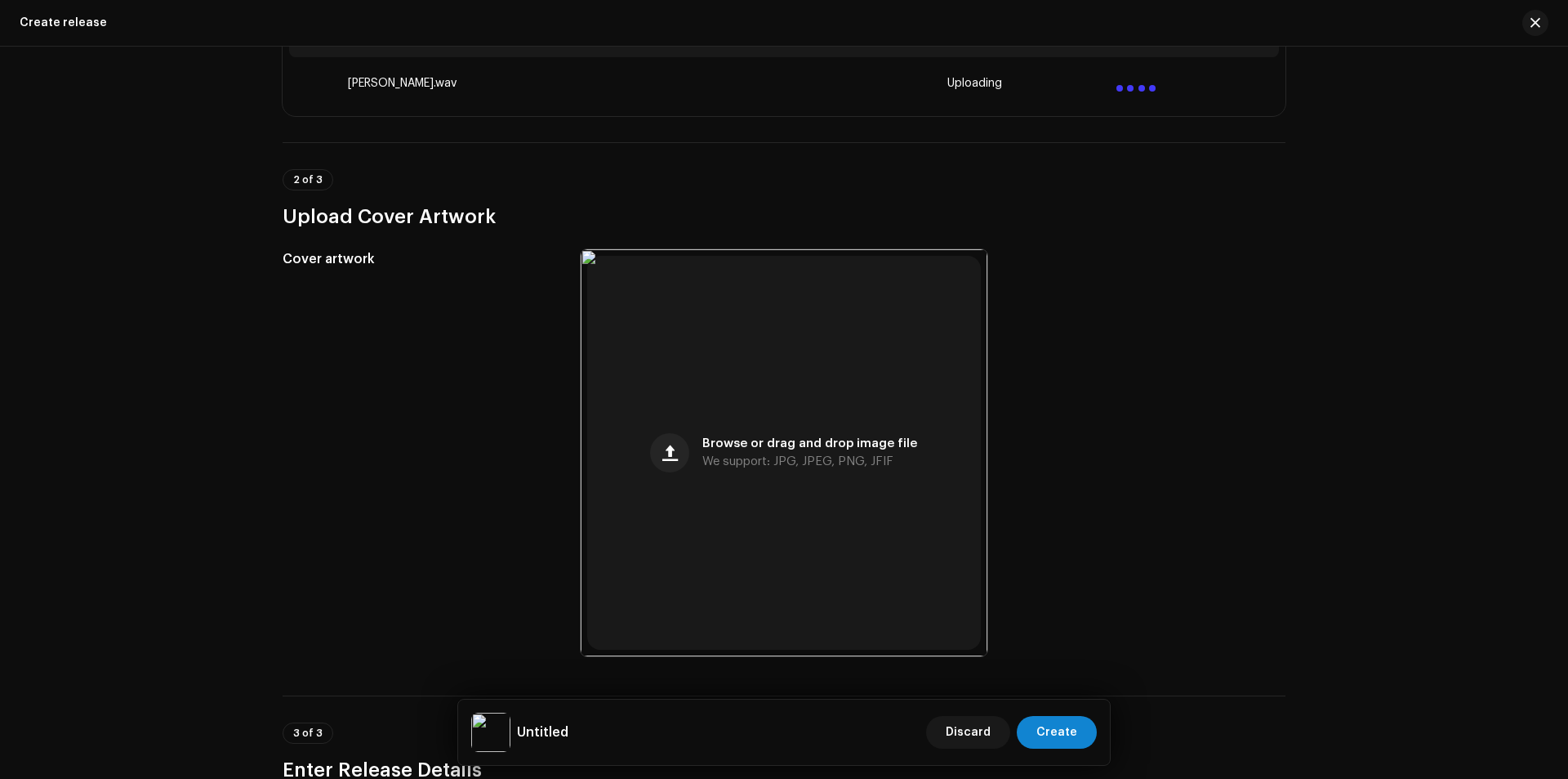
scroll to position [327, 0]
